Goal: Task Accomplishment & Management: Manage account settings

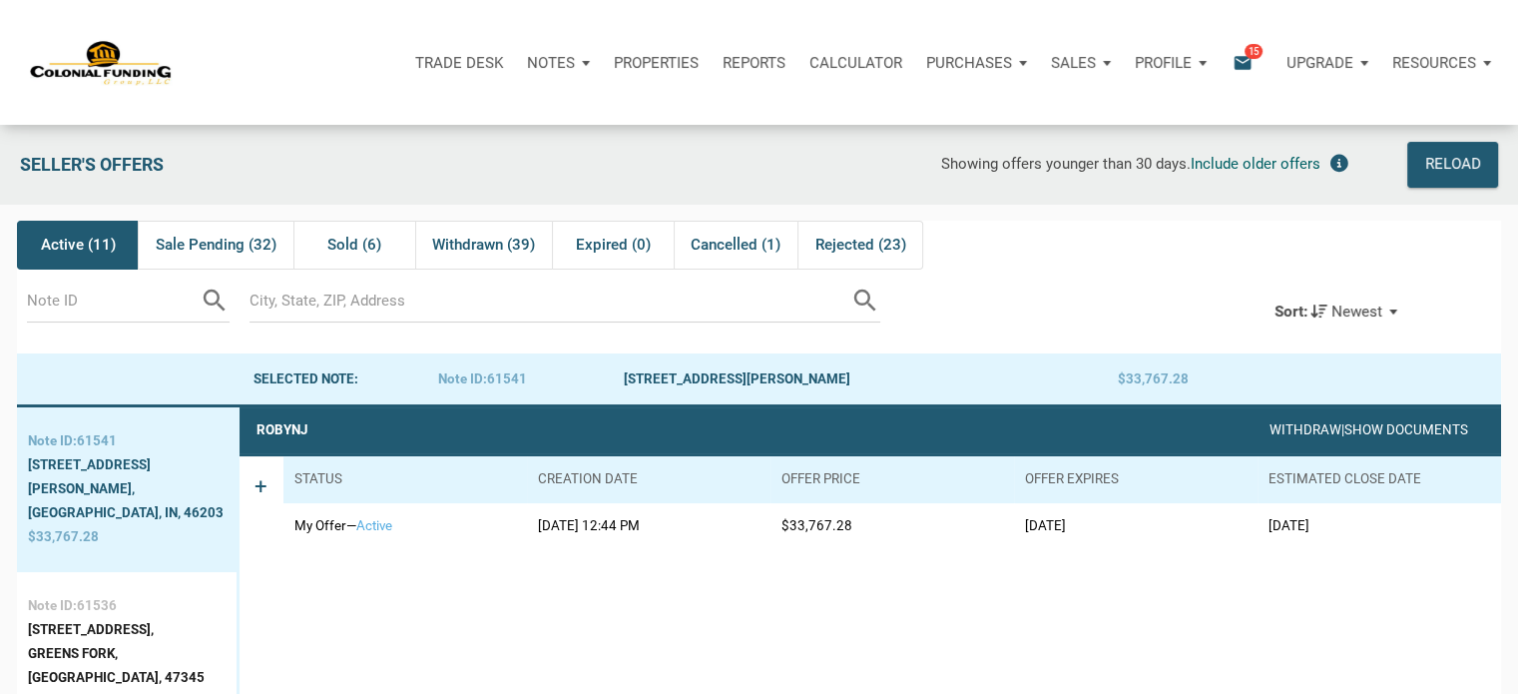
click at [1182, 62] on p "Profile" at bounding box center [1163, 63] width 57 height 18
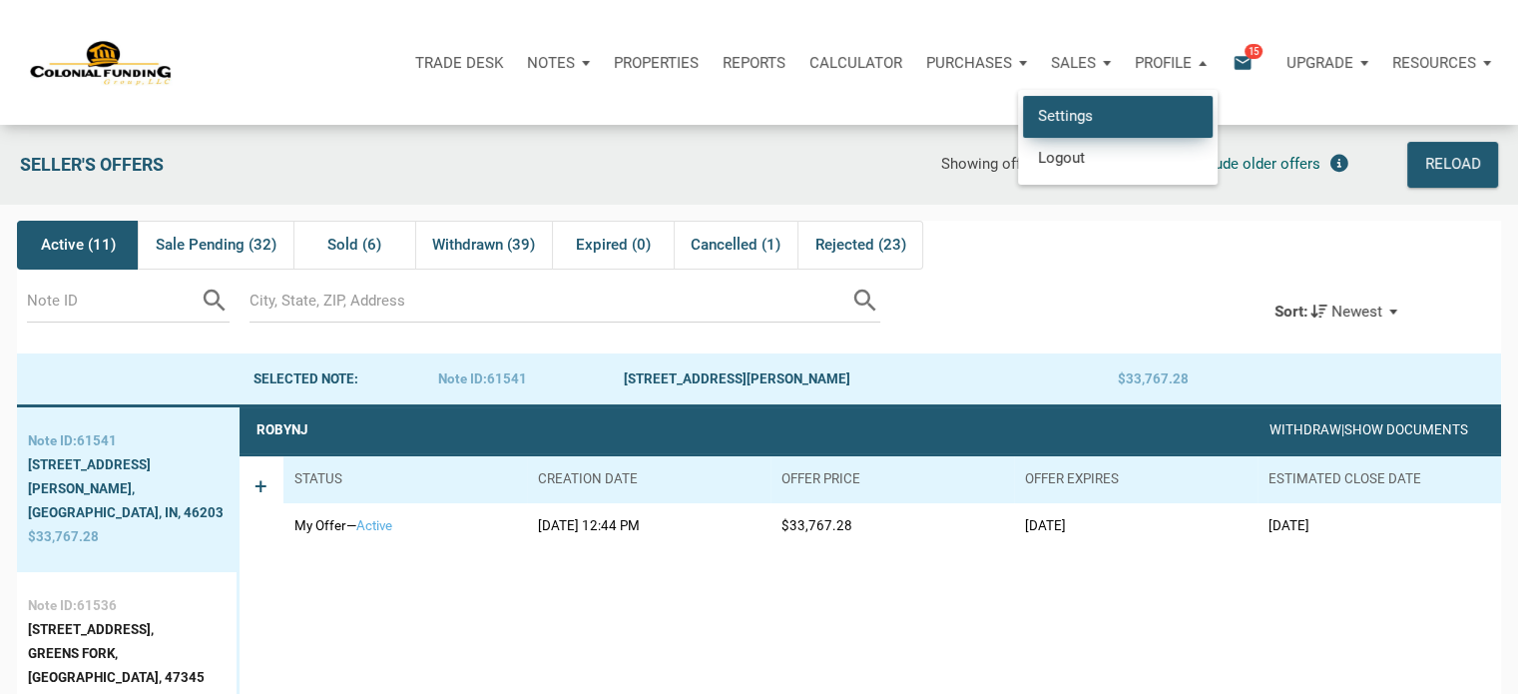
click at [1054, 128] on link "Settings" at bounding box center [1118, 116] width 190 height 41
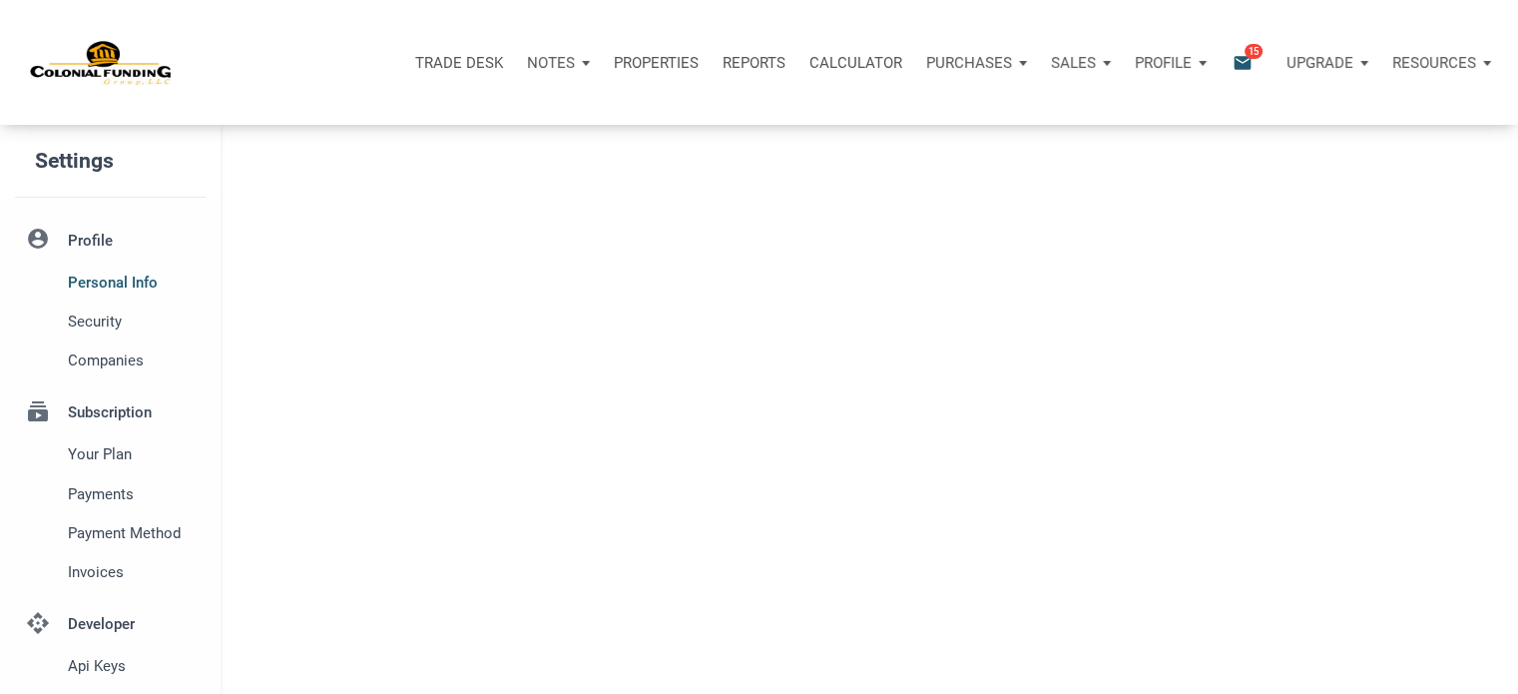
type input "SOUTHLAKE"
select select
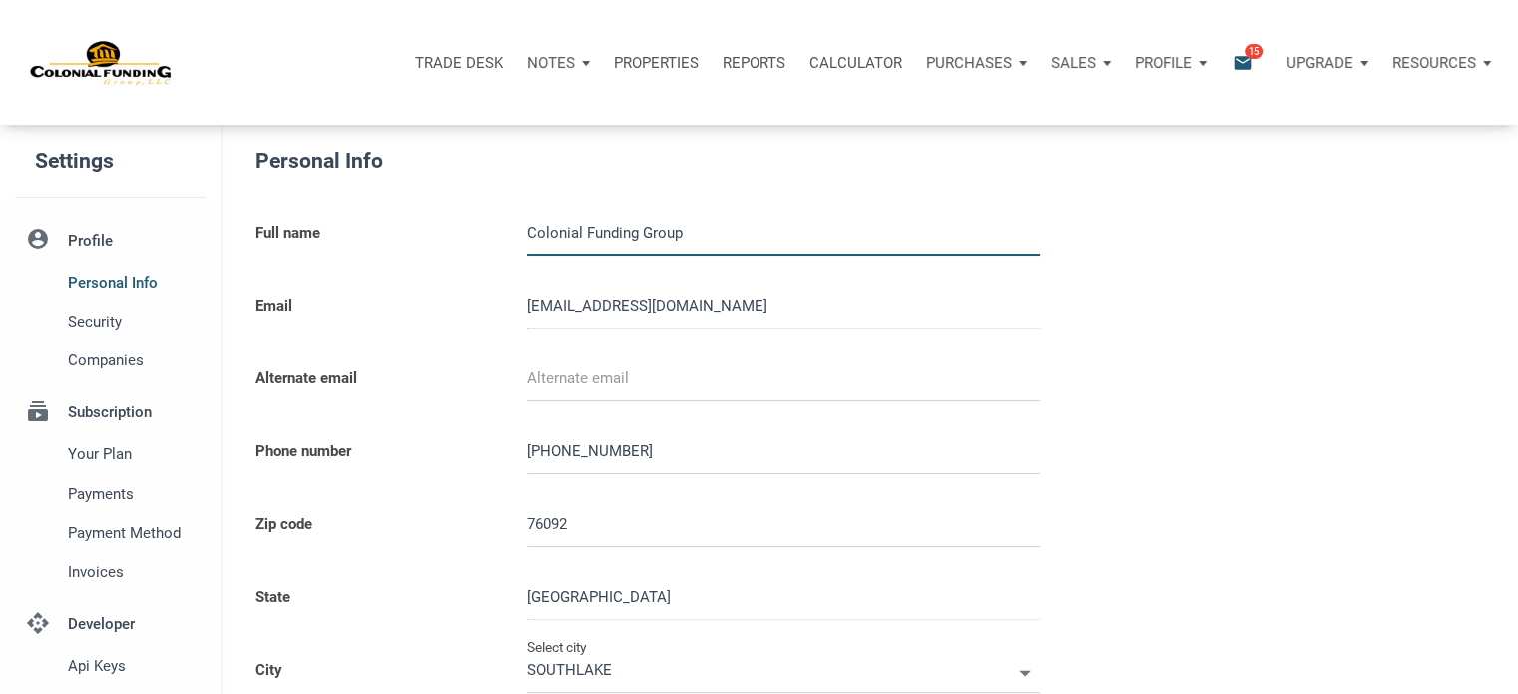
type input "0000000"
select select
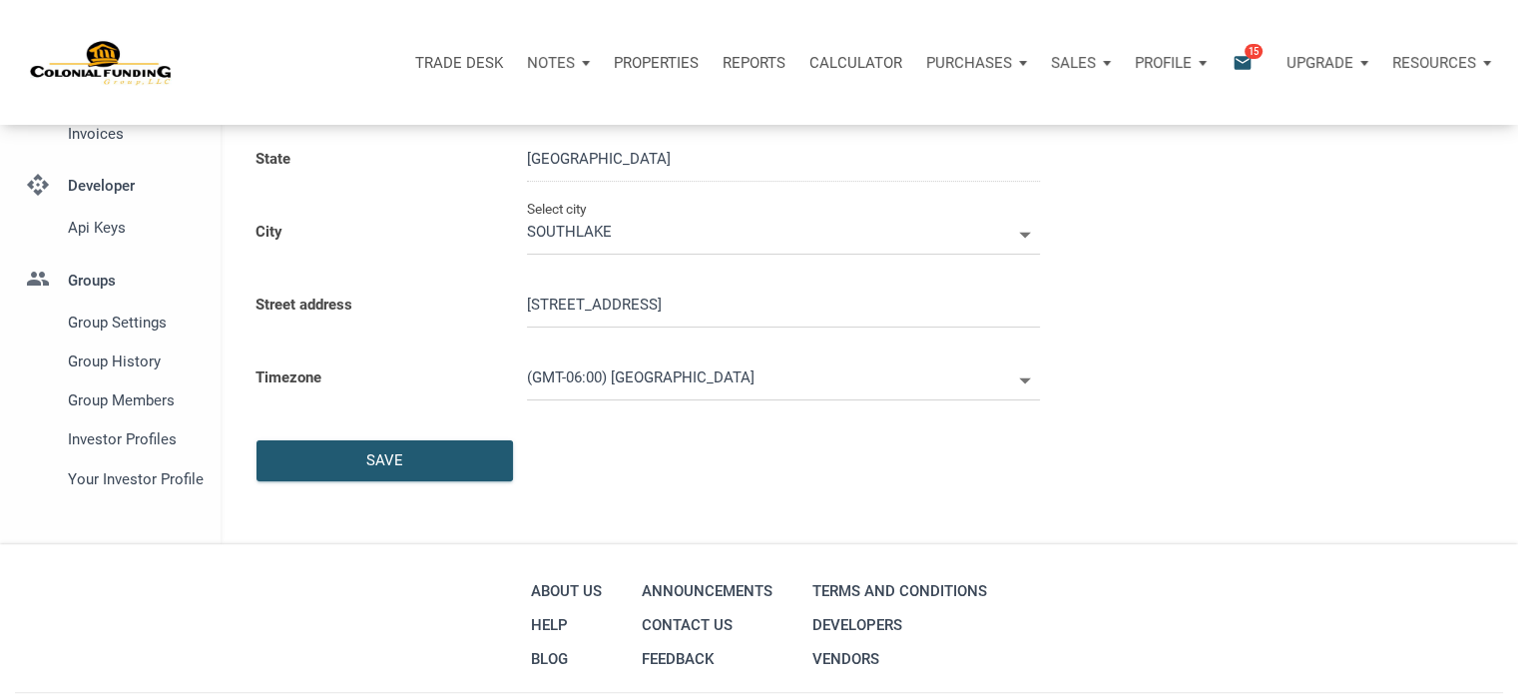
scroll to position [440, 0]
click at [142, 402] on span "Group Members" at bounding box center [133, 398] width 130 height 24
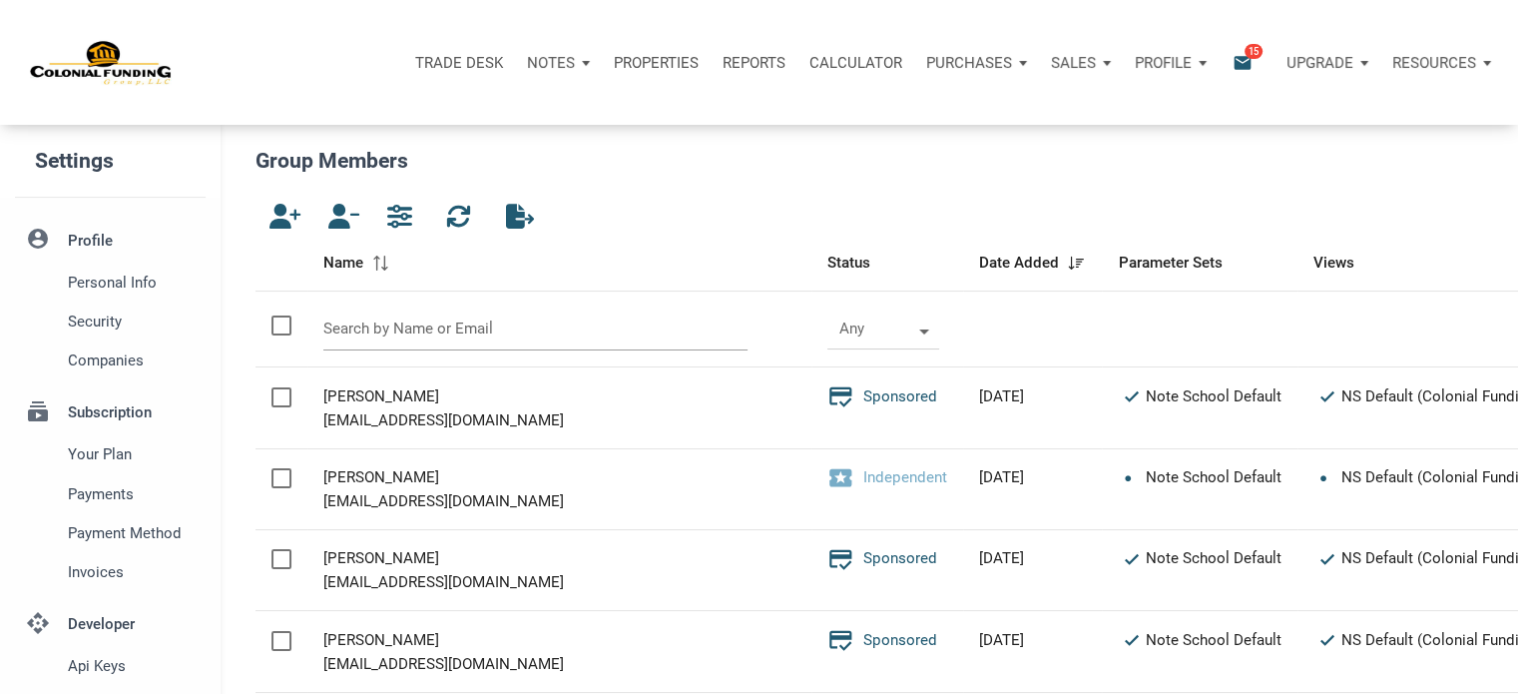
click at [336, 334] on input "text" at bounding box center [535, 328] width 425 height 43
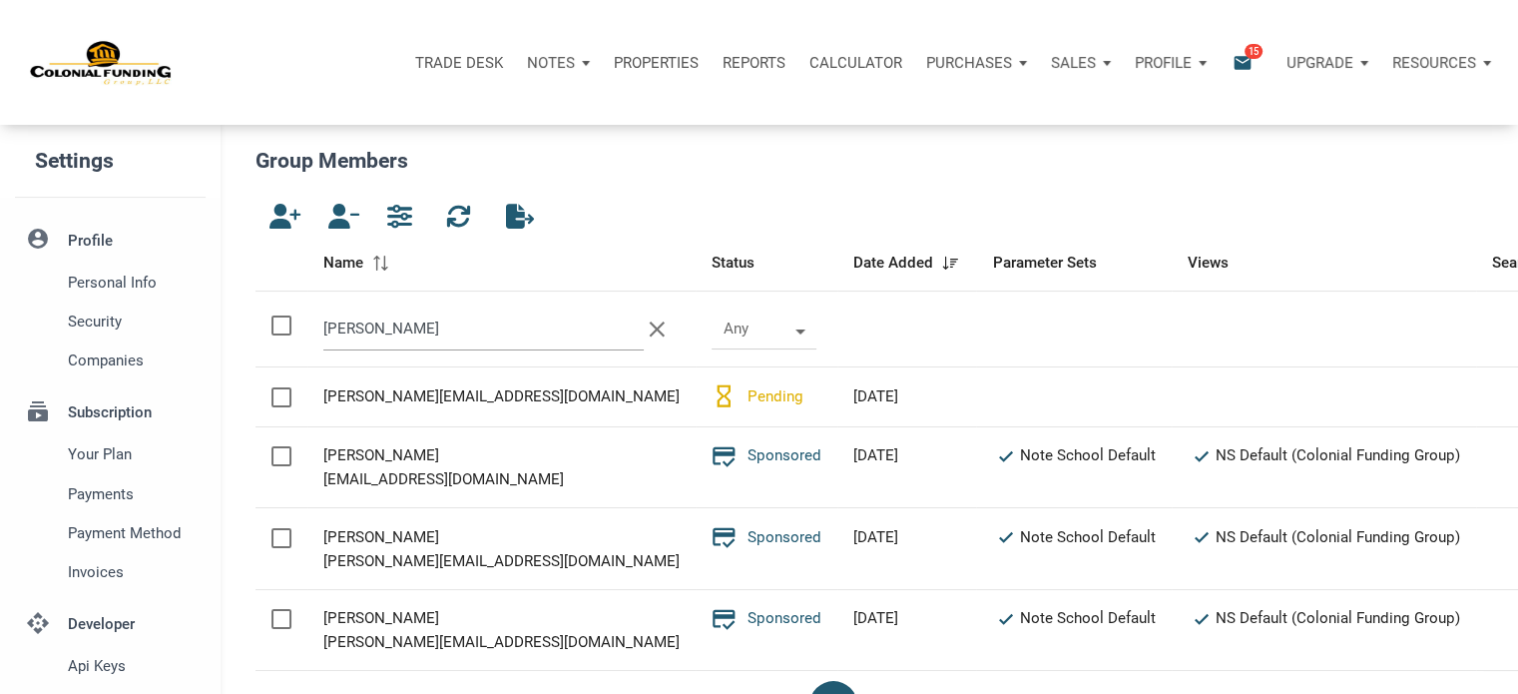
type input "[PERSON_NAME]"
click at [557, 72] on div "Notes" at bounding box center [551, 62] width 48 height 23
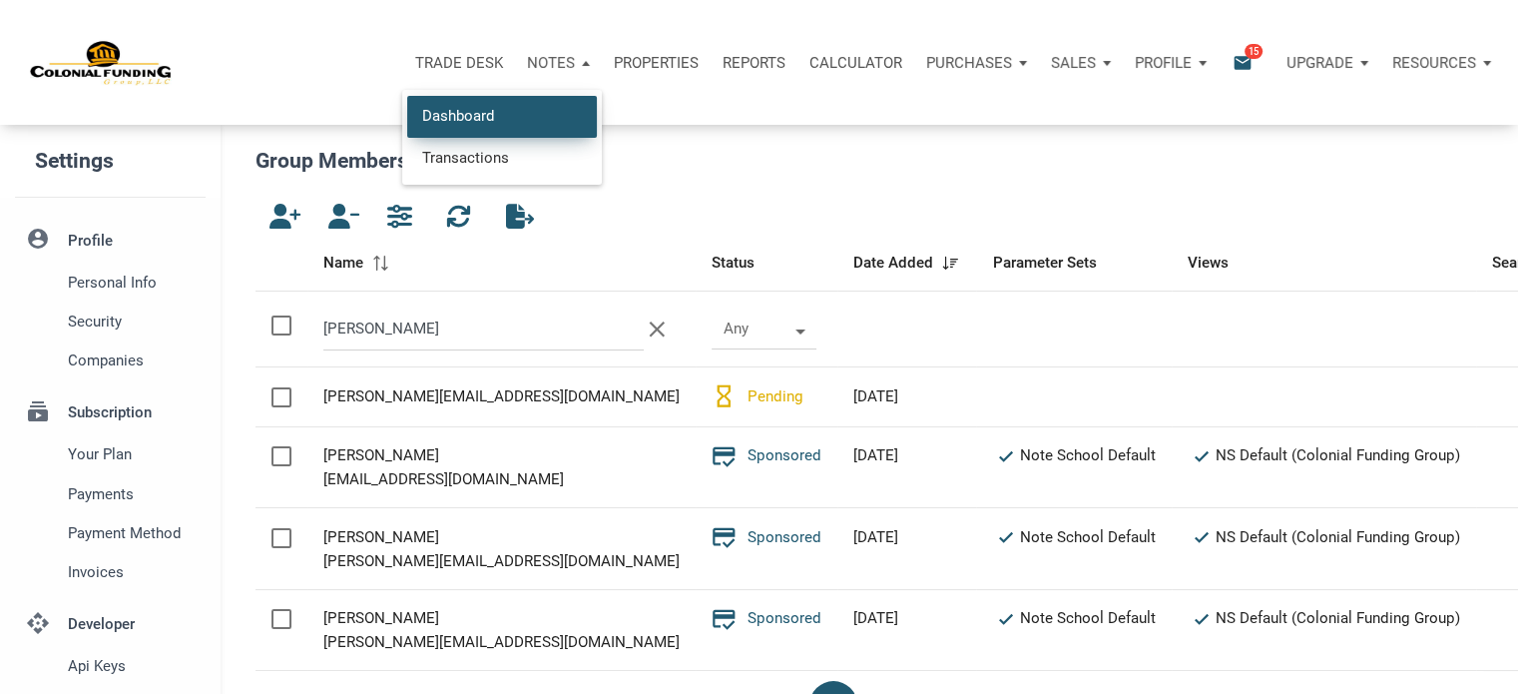
click at [470, 119] on link "Dashboard" at bounding box center [502, 116] width 190 height 41
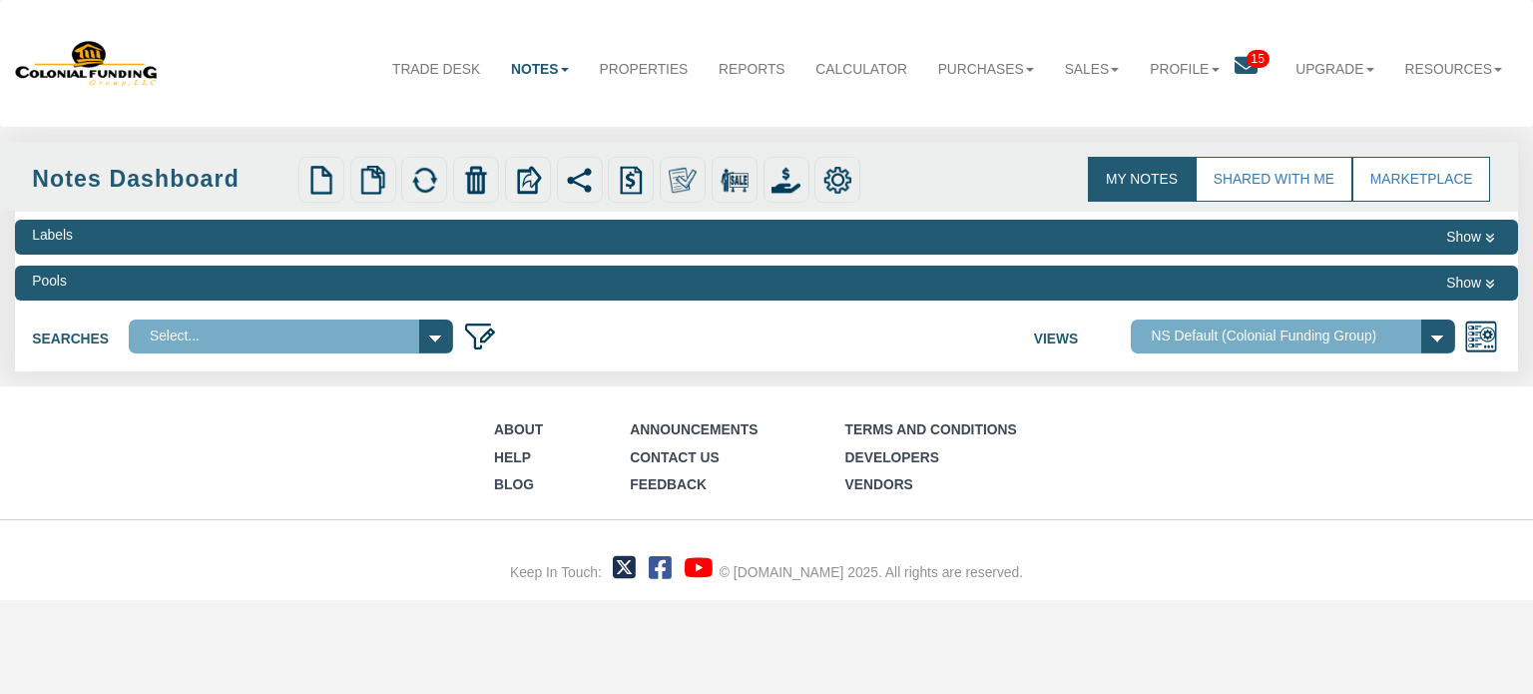
select select
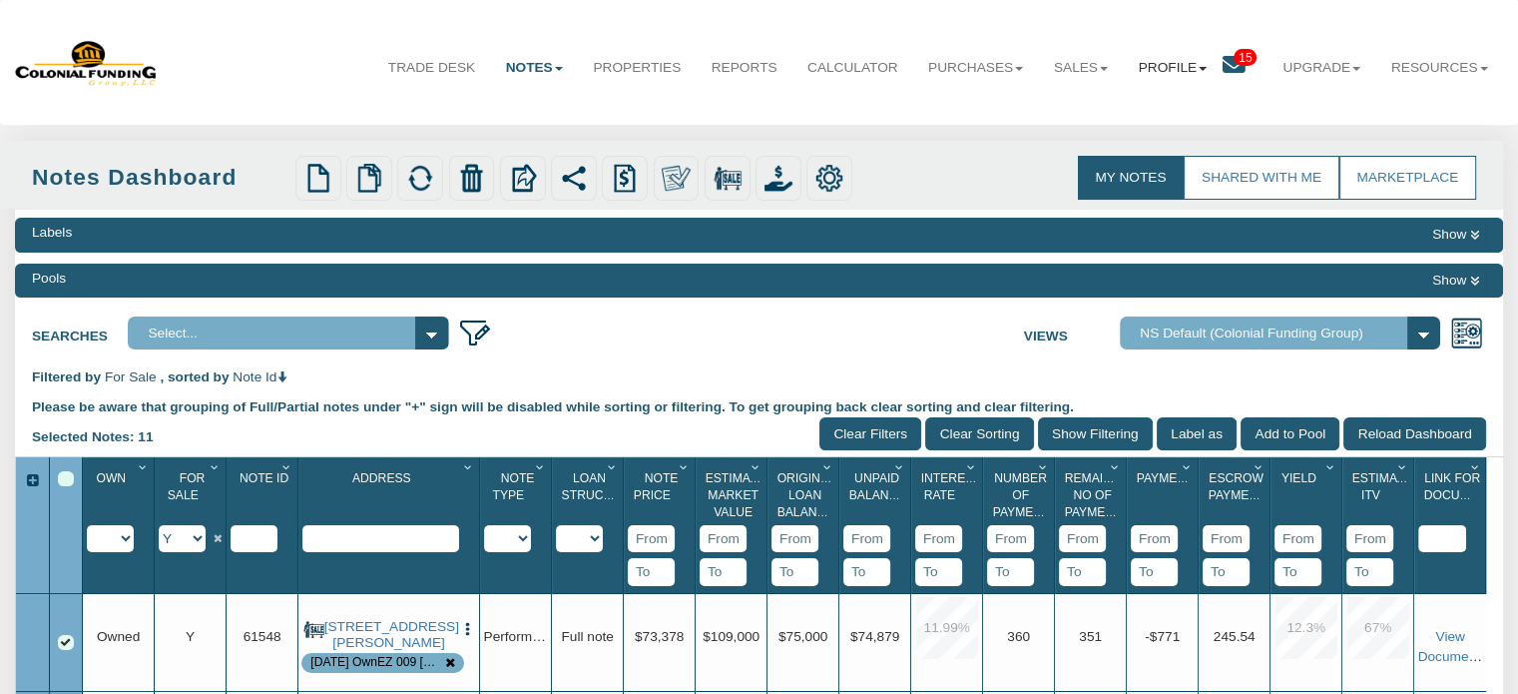
click at [1174, 71] on link "Profile" at bounding box center [1172, 68] width 99 height 50
click at [1146, 115] on link "Settings" at bounding box center [1179, 114] width 176 height 26
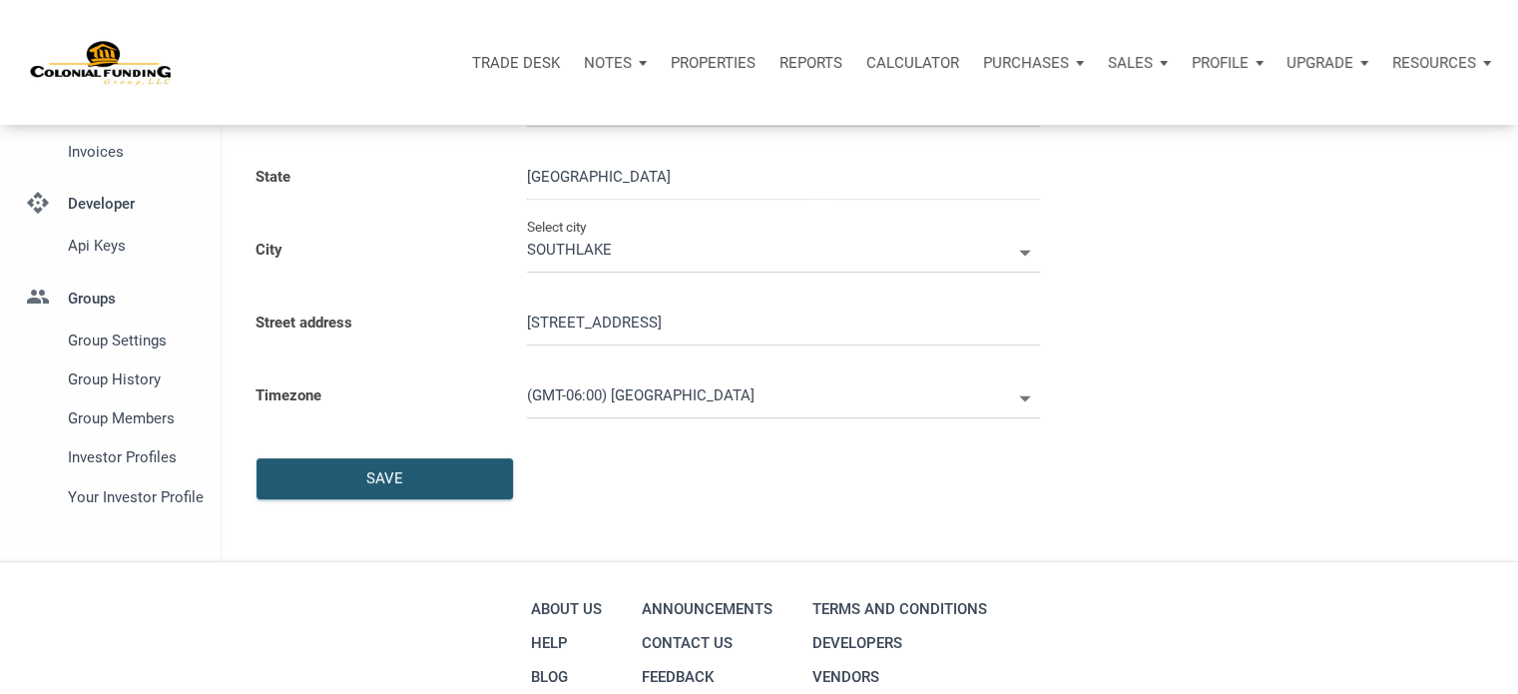
scroll to position [435, 0]
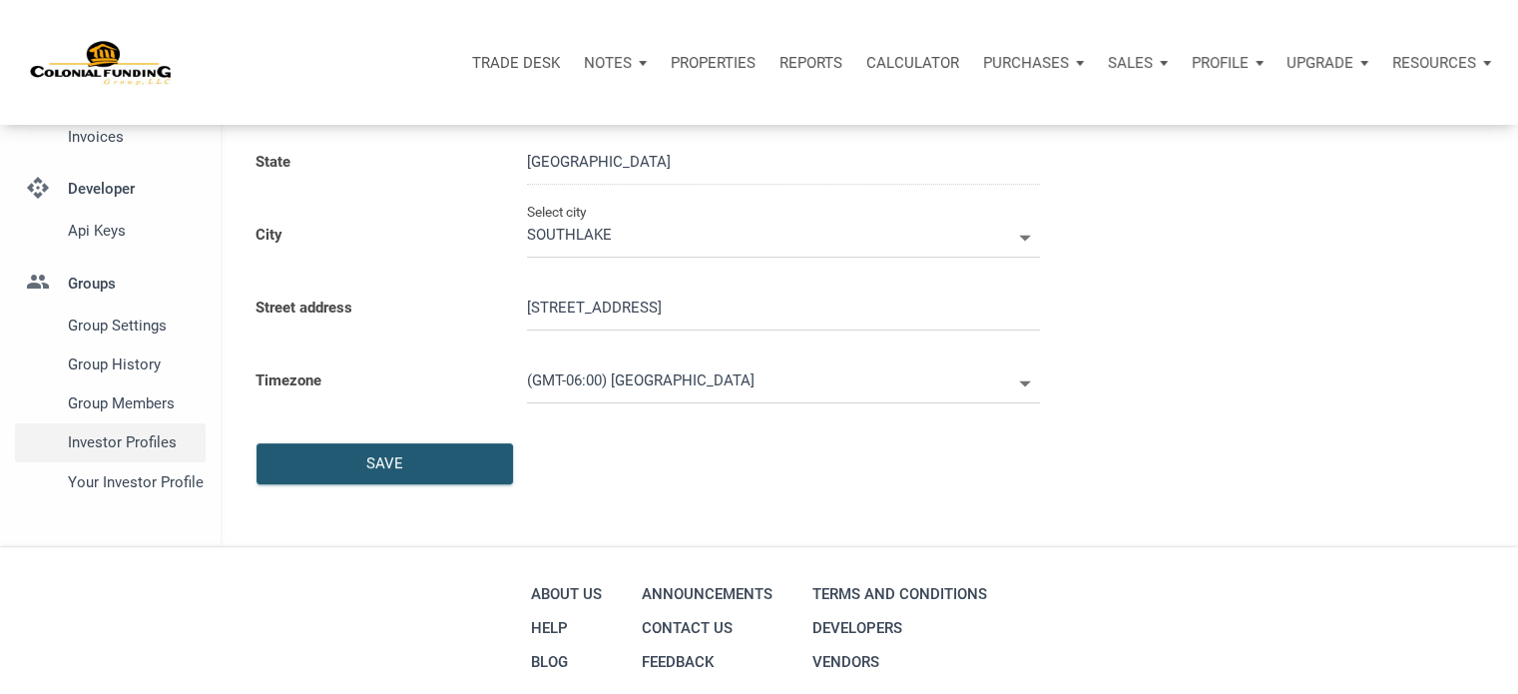
click at [119, 442] on span "Investor Profiles" at bounding box center [133, 442] width 130 height 24
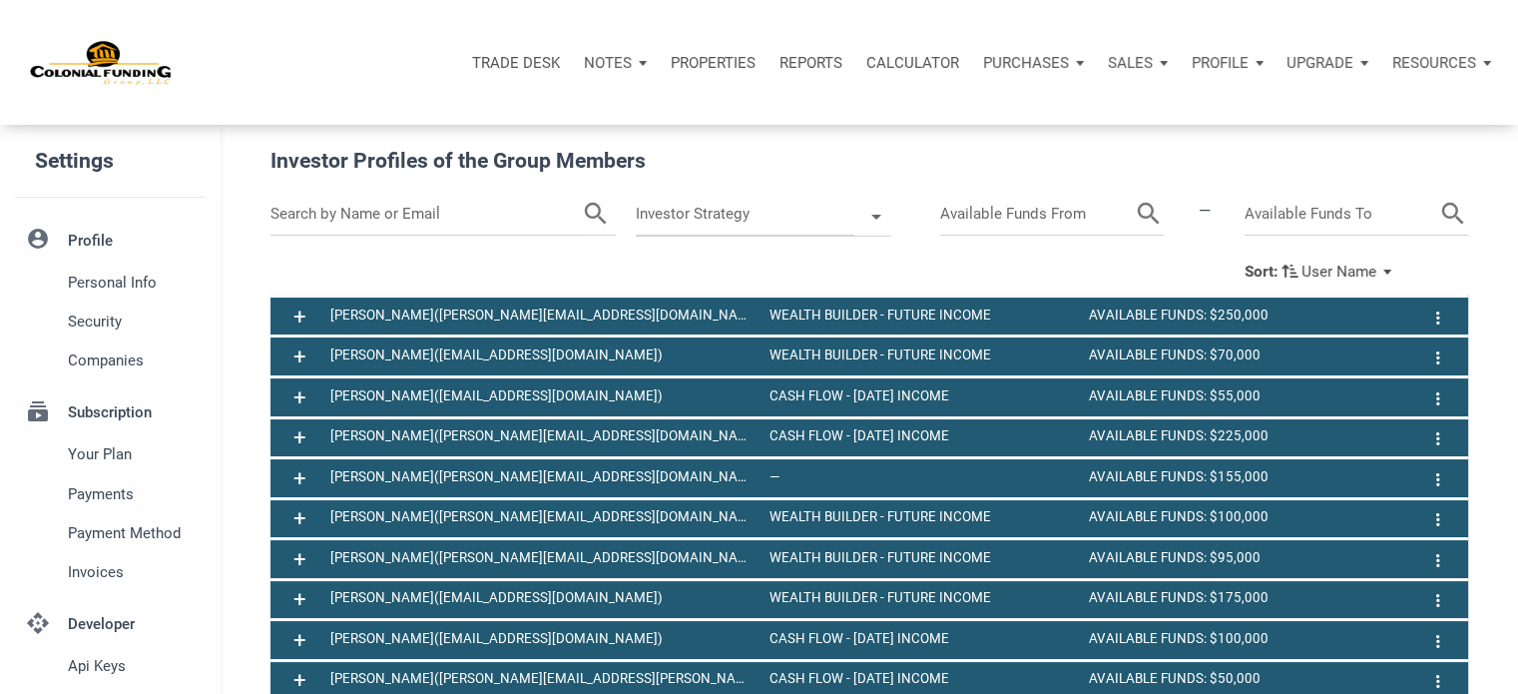
click at [381, 209] on input "text" at bounding box center [426, 214] width 311 height 43
click at [567, 216] on icon "search" at bounding box center [571, 214] width 30 height 43
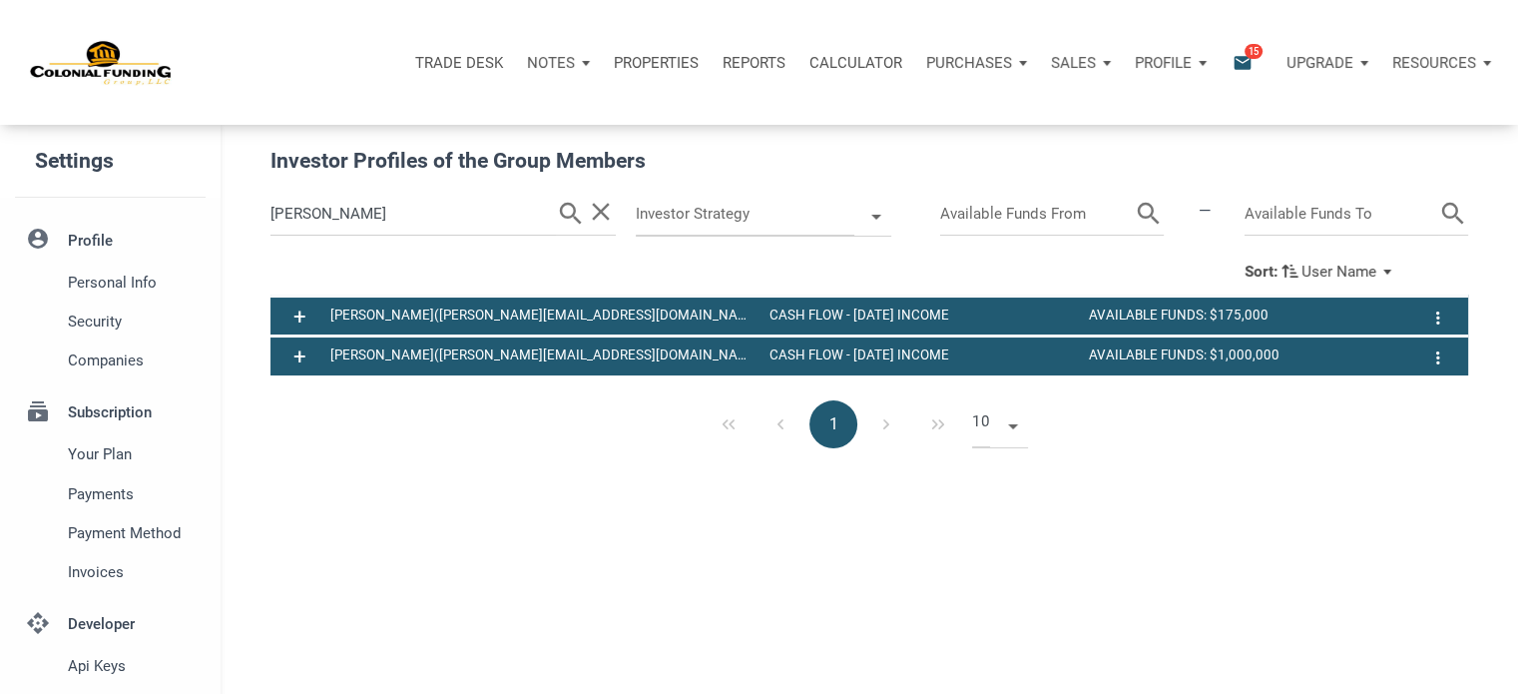
click at [409, 219] on input "[PERSON_NAME]" at bounding box center [414, 214] width 286 height 43
type input "t"
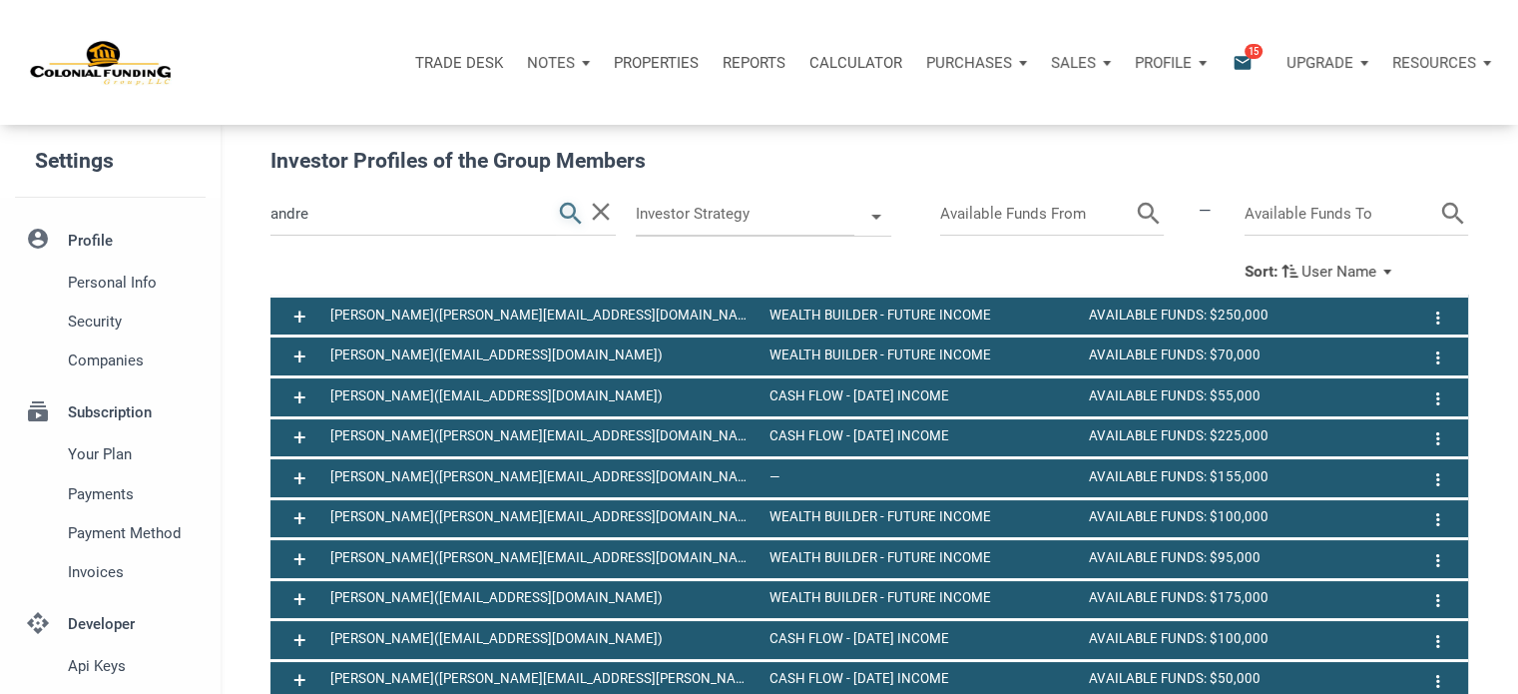
type input "andre"
click at [561, 211] on icon "search" at bounding box center [571, 214] width 30 height 43
